Goal: Information Seeking & Learning: Learn about a topic

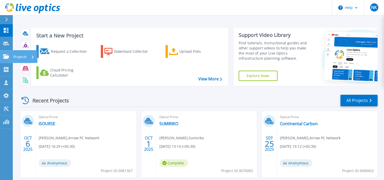
click at [18, 57] on p "Projects" at bounding box center [20, 56] width 14 height 13
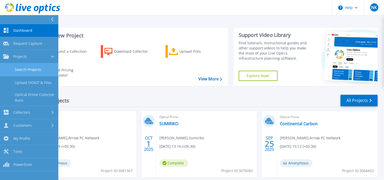
click at [25, 67] on link "Search Projects" at bounding box center [29, 69] width 58 height 13
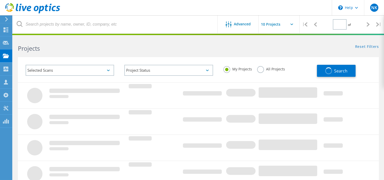
type input "1"
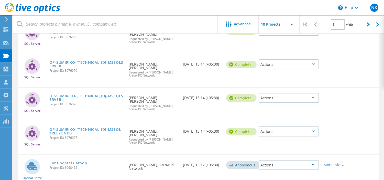
scroll to position [223, 0]
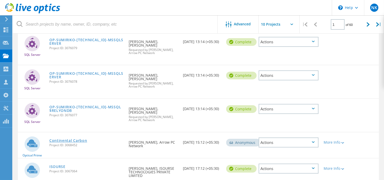
click at [69, 139] on link "Continental Carbon" at bounding box center [68, 141] width 38 height 4
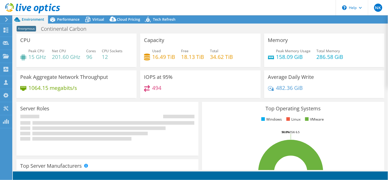
select select "USD"
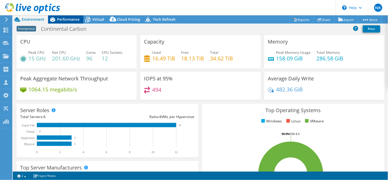
click at [65, 21] on span "Performance" at bounding box center [68, 19] width 22 height 5
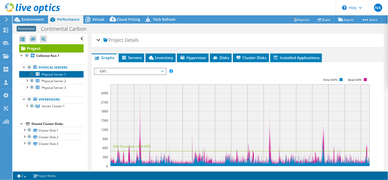
click at [45, 74] on span "Physical Server 1" at bounding box center [54, 74] width 24 height 4
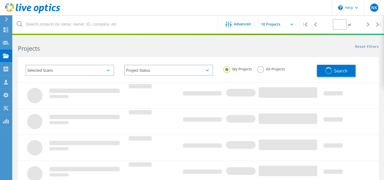
type input "1"
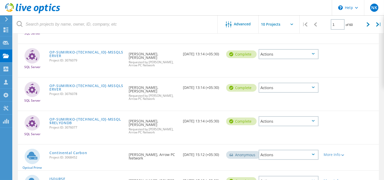
scroll to position [223, 0]
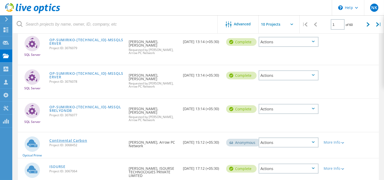
click at [67, 139] on link "Continental Carbon" at bounding box center [68, 141] width 38 height 4
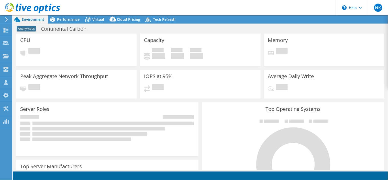
select select "USD"
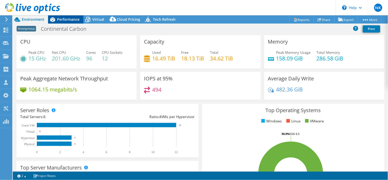
click at [69, 21] on span "Performance" at bounding box center [68, 19] width 22 height 5
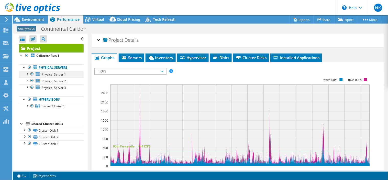
click at [25, 73] on div at bounding box center [26, 73] width 5 height 5
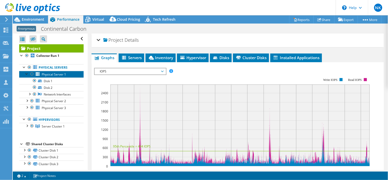
click at [65, 74] on span "Physical Server 1" at bounding box center [54, 74] width 24 height 4
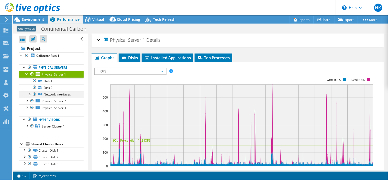
click at [29, 93] on div at bounding box center [29, 93] width 5 height 5
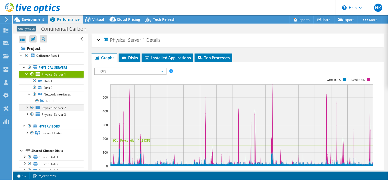
click at [28, 107] on div at bounding box center [26, 106] width 5 height 5
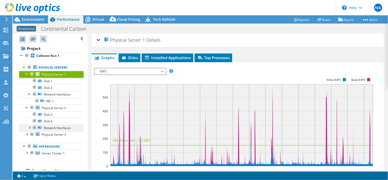
click at [29, 128] on div at bounding box center [29, 127] width 5 height 5
click at [28, 94] on div at bounding box center [29, 93] width 5 height 5
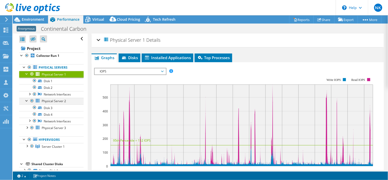
click at [27, 101] on div at bounding box center [26, 100] width 5 height 5
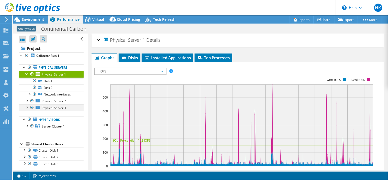
click at [27, 109] on div at bounding box center [26, 106] width 5 height 5
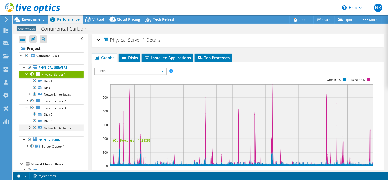
click at [29, 128] on div at bounding box center [29, 127] width 5 height 5
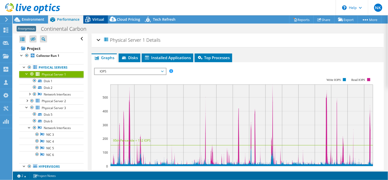
click at [96, 20] on span "Virtual" at bounding box center [98, 19] width 12 height 5
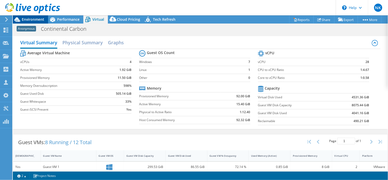
click at [31, 20] on span "Environment" at bounding box center [33, 19] width 22 height 5
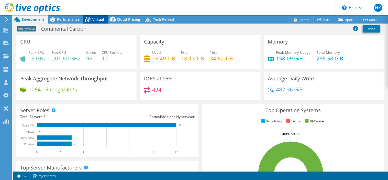
click at [99, 17] on span "Virtual" at bounding box center [98, 19] width 12 height 5
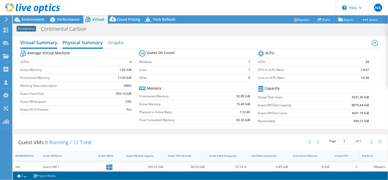
click at [93, 42] on h2 "Physical Summary" at bounding box center [82, 42] width 40 height 11
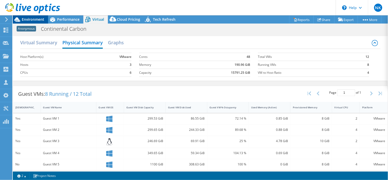
click at [28, 19] on span "Environment" at bounding box center [33, 19] width 22 height 5
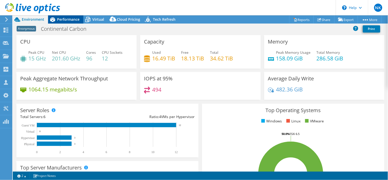
click at [63, 21] on span "Performance" at bounding box center [68, 19] width 22 height 5
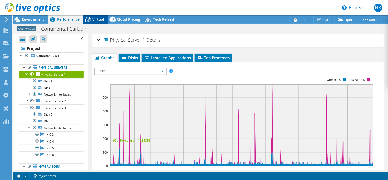
click at [91, 20] on icon at bounding box center [87, 19] width 9 height 9
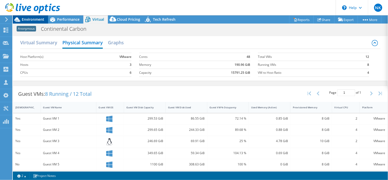
click at [26, 19] on span "Environment" at bounding box center [33, 19] width 22 height 5
